Goal: Find contact information: Find contact information

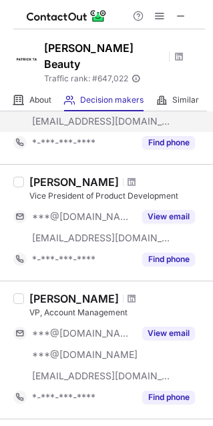
scroll to position [267, 0]
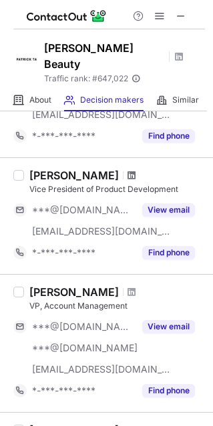
click at [127, 170] on span at bounding box center [131, 175] width 8 height 11
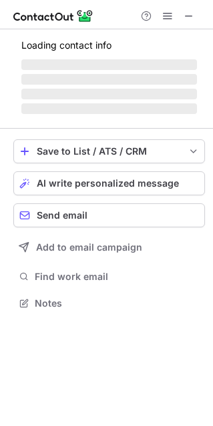
scroll to position [7, 6]
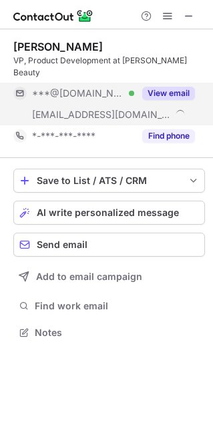
click at [173, 87] on button "View email" at bounding box center [168, 93] width 53 height 13
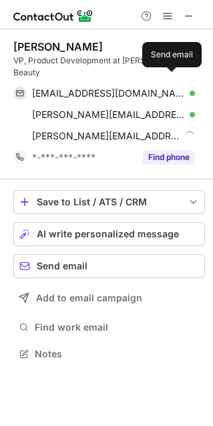
scroll to position [332, 213]
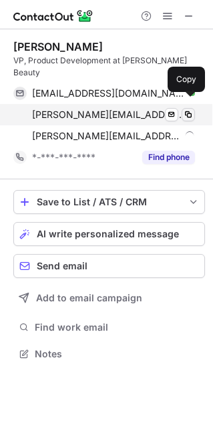
click at [188, 109] on span at bounding box center [188, 114] width 11 height 11
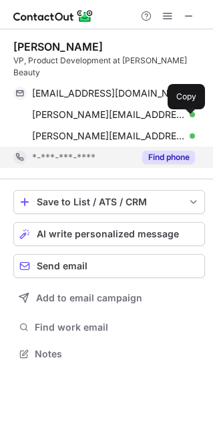
click at [187, 151] on button "Find phone" at bounding box center [168, 157] width 53 height 13
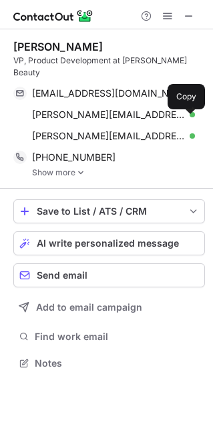
click at [77, 168] on img at bounding box center [81, 172] width 8 height 9
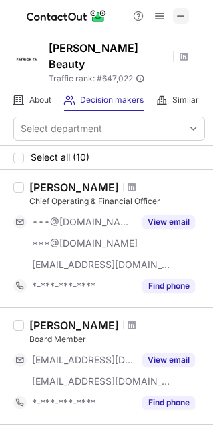
click at [181, 14] on span at bounding box center [181, 16] width 11 height 11
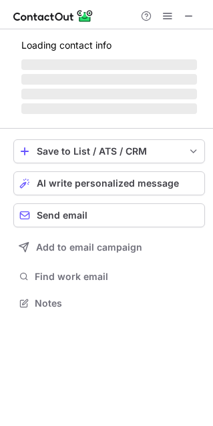
scroll to position [311, 213]
